Goal: Information Seeking & Learning: Learn about a topic

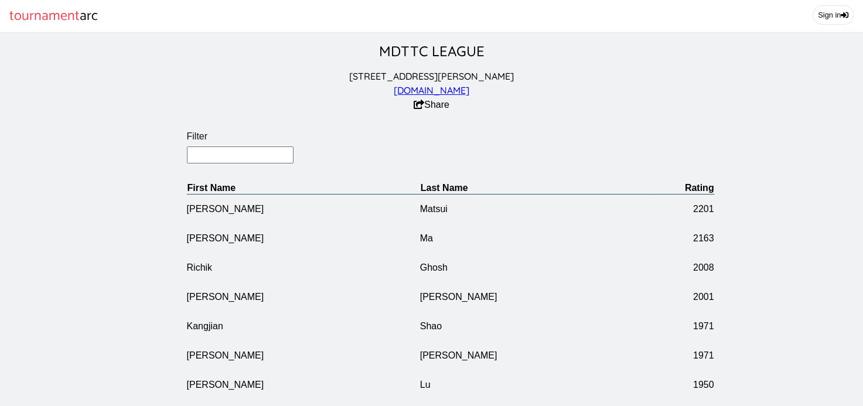
click at [200, 163] on input "Filter" at bounding box center [240, 154] width 107 height 17
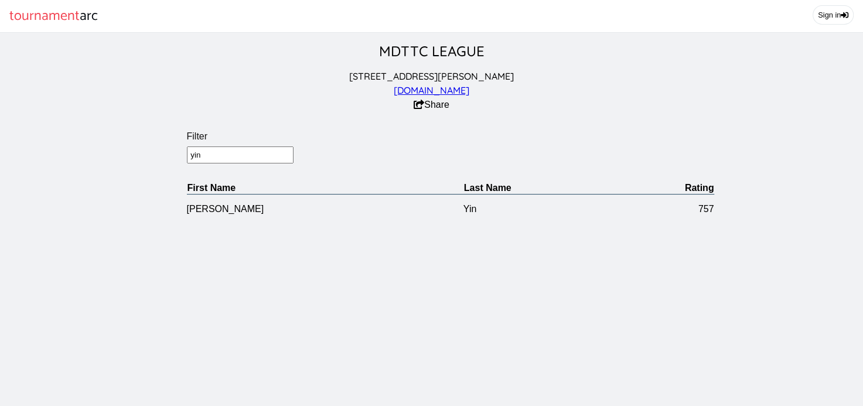
type input "yin"
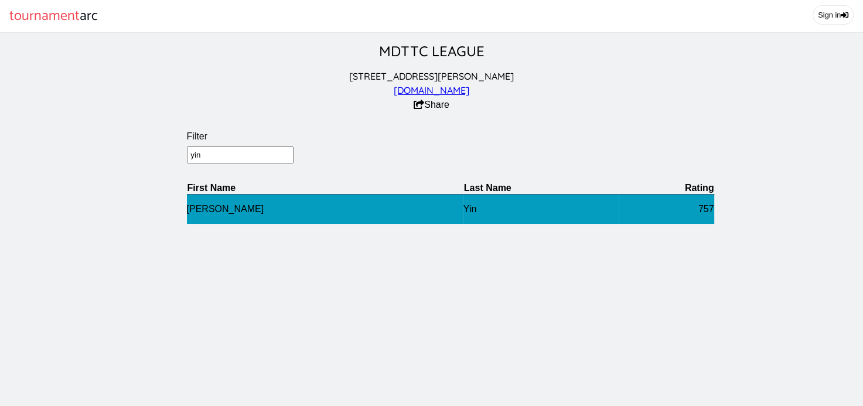
click at [193, 217] on td "[PERSON_NAME]" at bounding box center [325, 209] width 276 height 30
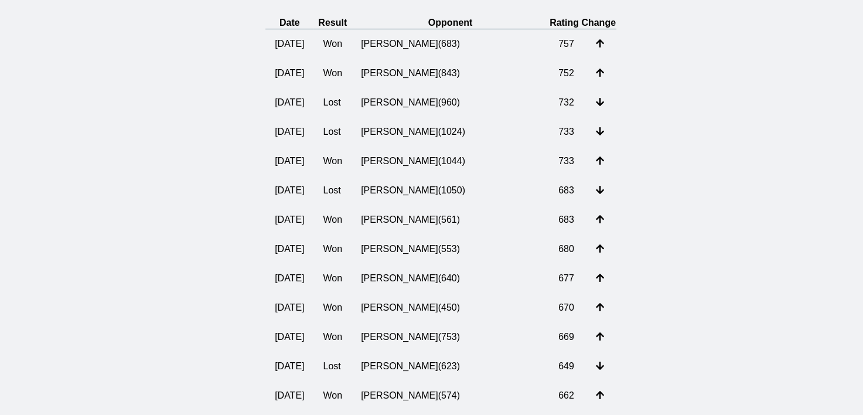
scroll to position [248, 0]
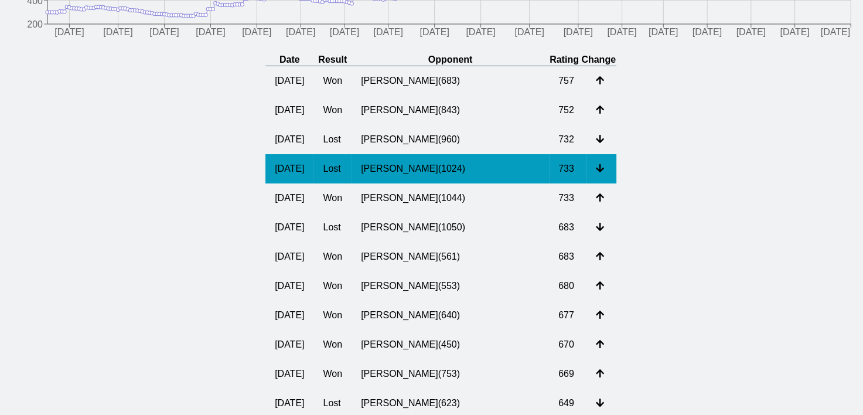
click at [430, 181] on td "[PERSON_NAME] ( 1024 )" at bounding box center [449, 168] width 197 height 29
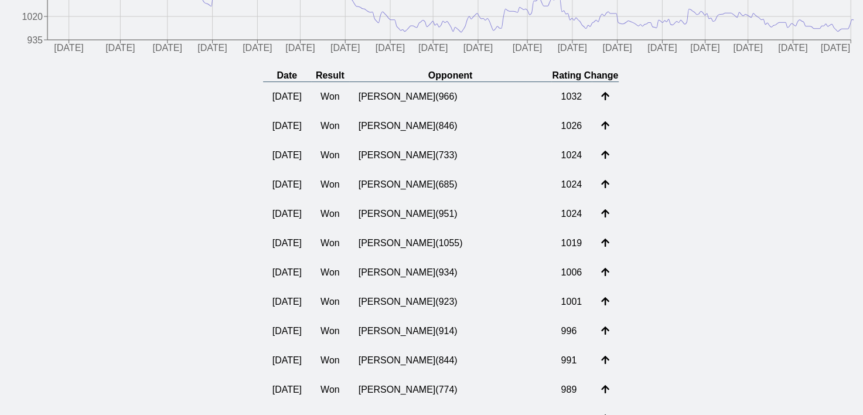
scroll to position [248, 0]
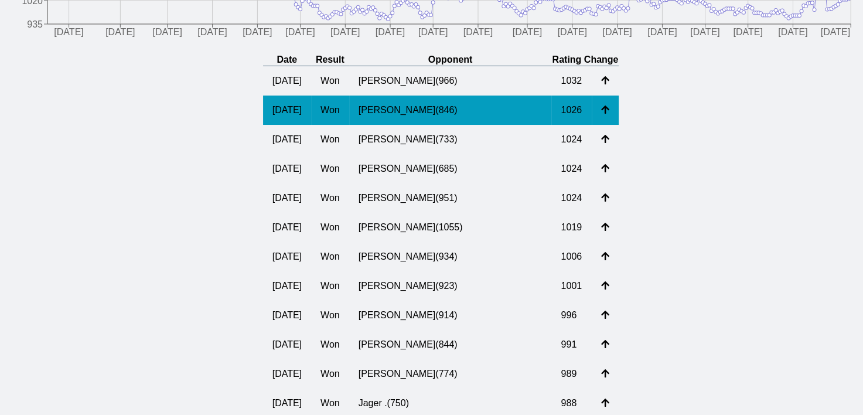
click at [426, 119] on td "[PERSON_NAME] ( 846 )" at bounding box center [450, 109] width 203 height 29
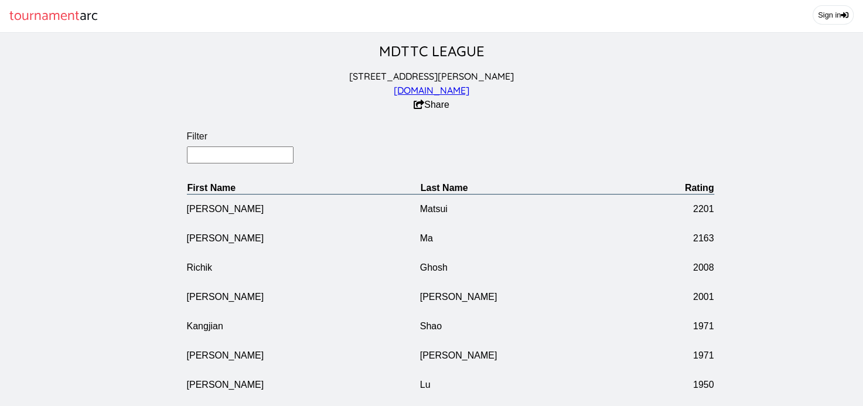
click at [224, 162] on input "Filter" at bounding box center [240, 154] width 107 height 17
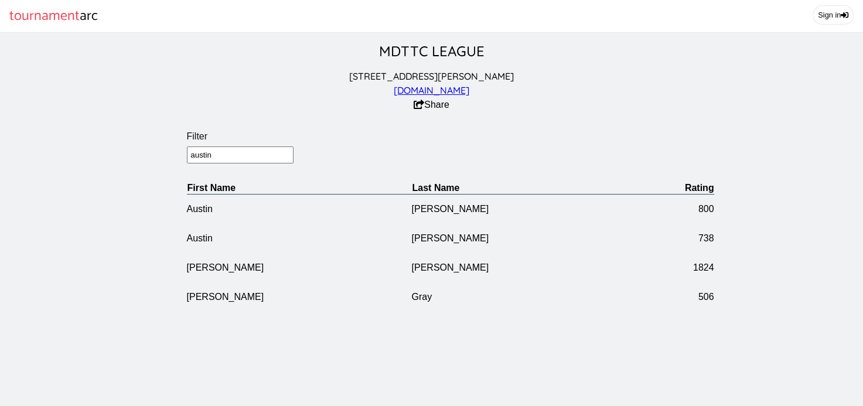
drag, startPoint x: 216, startPoint y: 159, endPoint x: 170, endPoint y: 159, distance: 45.1
click at [170, 159] on section "Filter [PERSON_NAME] First Name Last Name Rating [PERSON_NAME] 800 [PERSON_NAME…" at bounding box center [450, 211] width 900 height 199
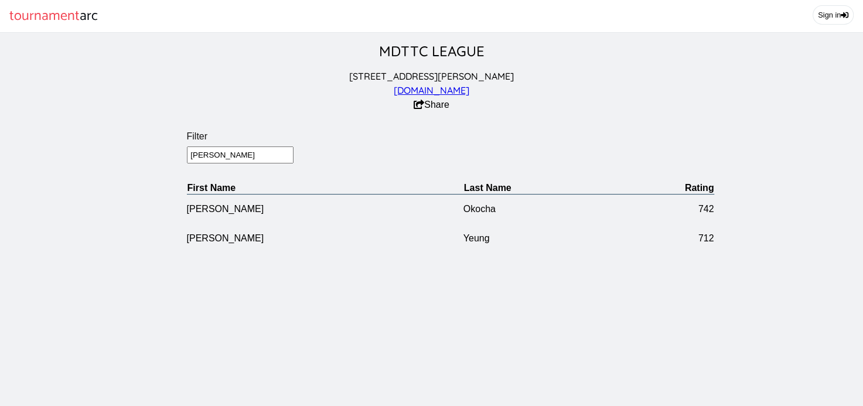
click at [254, 160] on input "[PERSON_NAME]" at bounding box center [240, 154] width 107 height 17
drag, startPoint x: 217, startPoint y: 158, endPoint x: 156, endPoint y: 153, distance: 60.5
click at [156, 153] on section "Filter [PERSON_NAME] First Name Last Name Rating [PERSON_NAME] 742 [PERSON_NAME…" at bounding box center [450, 182] width 900 height 141
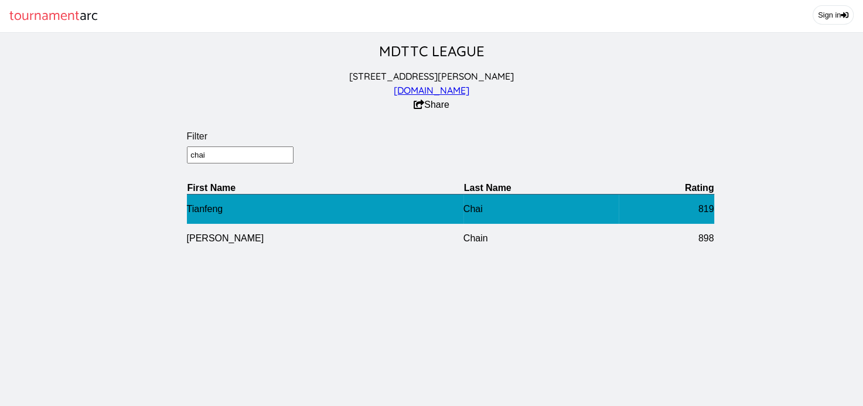
type input "chai"
click at [213, 212] on td "Tianfeng" at bounding box center [325, 209] width 276 height 30
